Goal: Task Accomplishment & Management: Manage account settings

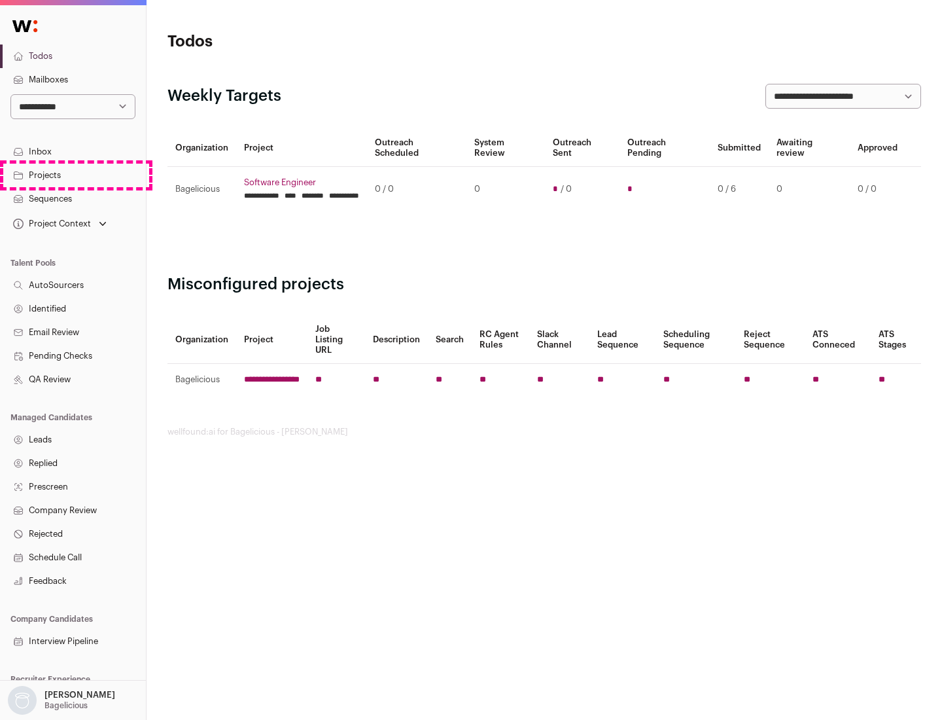
click at [73, 175] on link "Projects" at bounding box center [73, 176] width 146 height 24
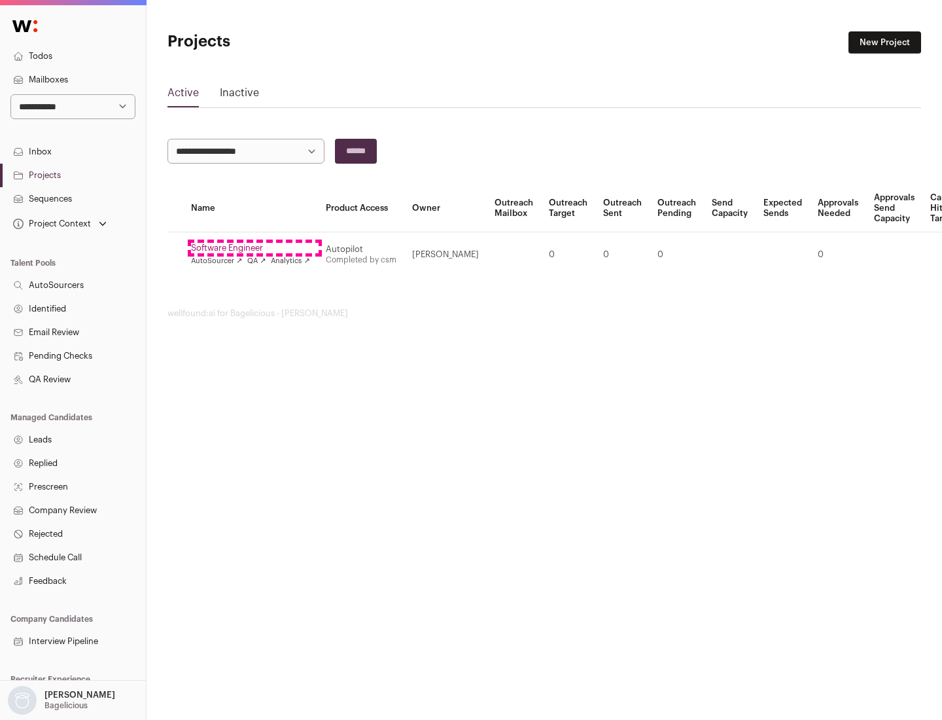
click at [255, 248] on link "Software Engineer" at bounding box center [250, 248] width 119 height 10
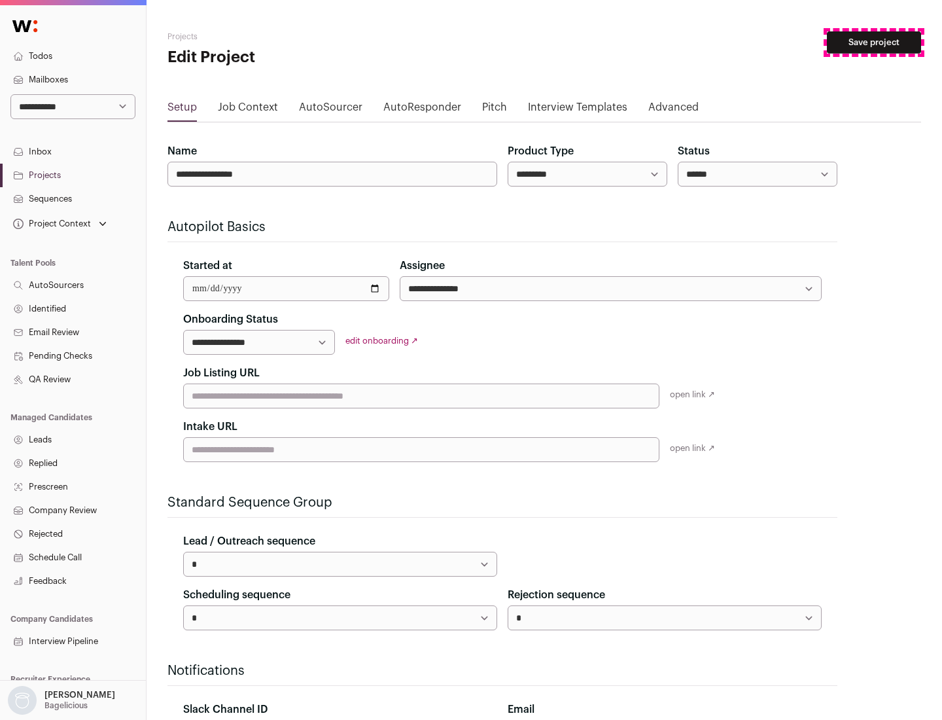
click at [874, 43] on button "Save project" at bounding box center [874, 42] width 94 height 22
